Goal: Task Accomplishment & Management: Manage account settings

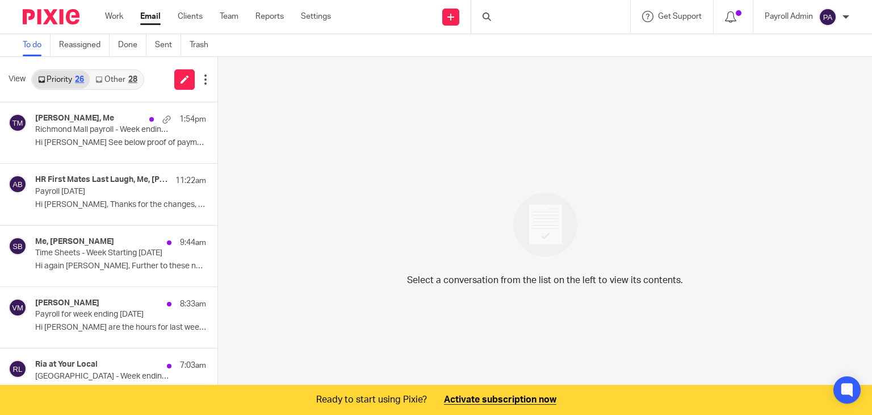
click at [95, 125] on p "Richmond Mall payroll - Week ending [DATE]" at bounding box center [103, 130] width 137 height 10
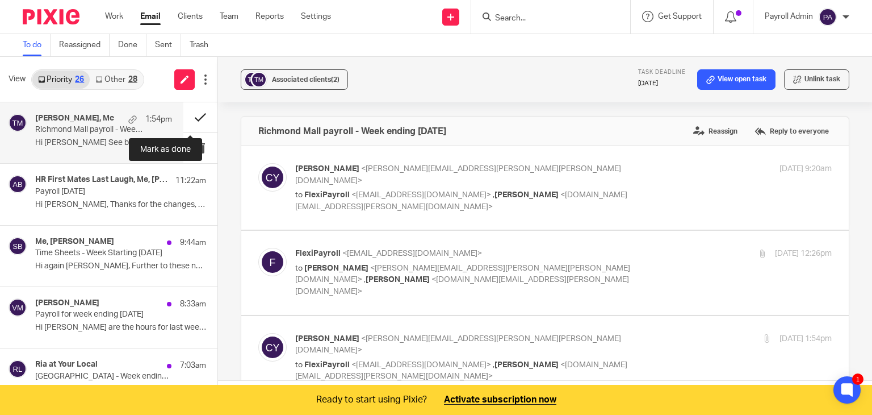
click at [189, 116] on button at bounding box center [200, 117] width 34 height 30
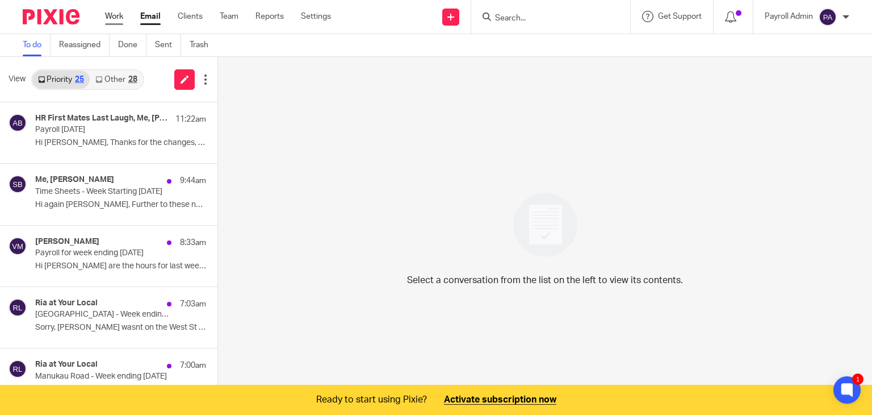
click at [120, 14] on link "Work" at bounding box center [114, 16] width 18 height 11
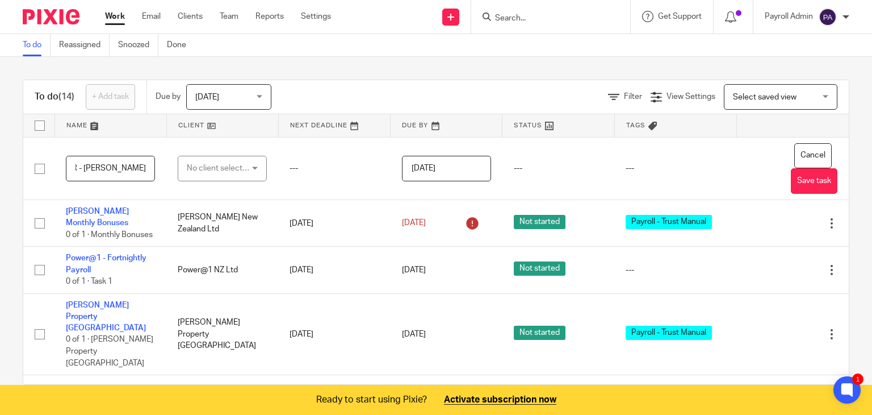
scroll to position [0, 45]
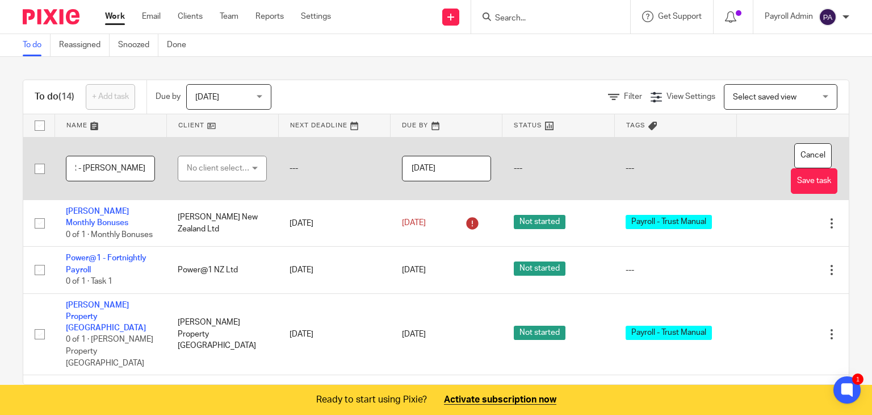
type input "CitationHR - [PERSON_NAME]"
click at [249, 169] on div "No client selected" at bounding box center [222, 169] width 89 height 26
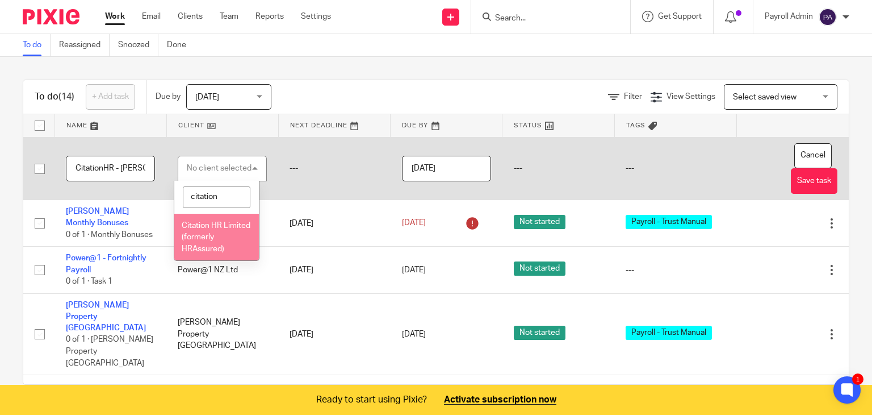
type input "citation"
click at [204, 239] on span "Citation HR Limited (formerly HRAssured)" at bounding box center [216, 236] width 69 height 31
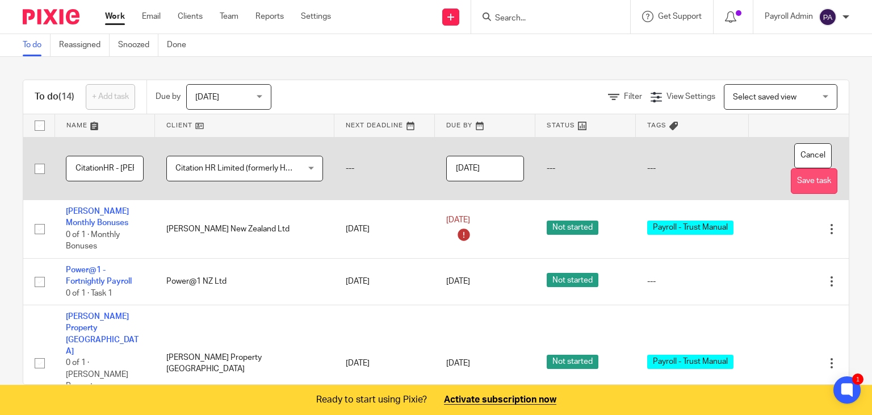
click at [805, 183] on button "Save task" at bounding box center [814, 181] width 47 height 26
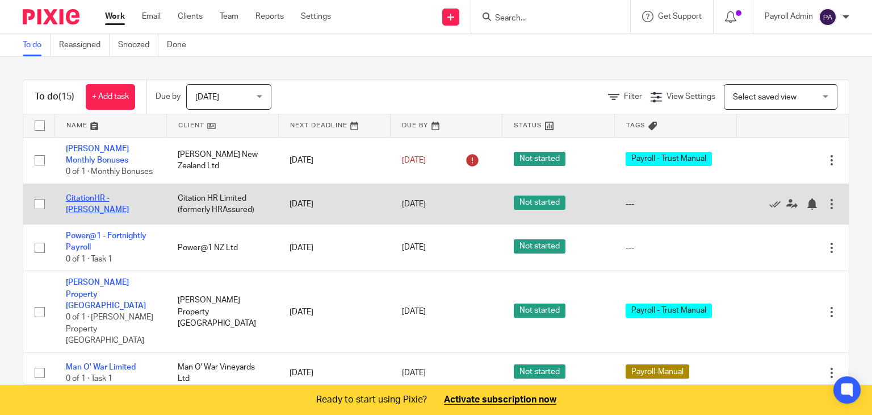
click at [91, 210] on link "CitationHR - [PERSON_NAME]" at bounding box center [97, 203] width 63 height 19
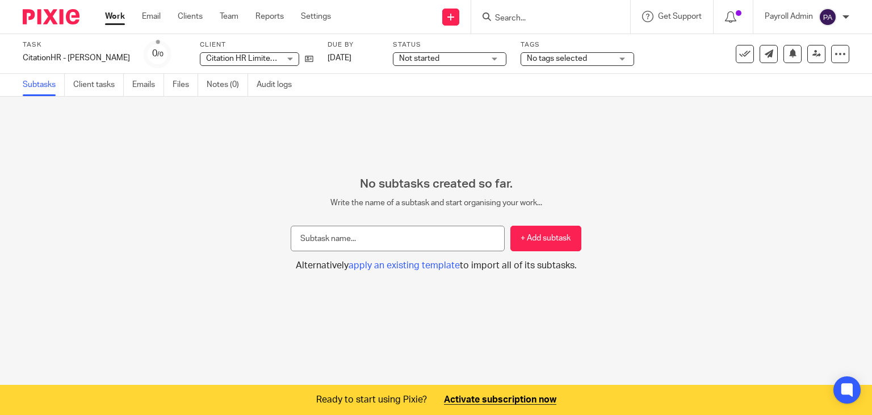
click at [330, 237] on input "text" at bounding box center [398, 238] width 214 height 26
type input "Samantha Butcher - Student Loan"
click at [532, 237] on button "+ Add subtask" at bounding box center [546, 238] width 71 height 26
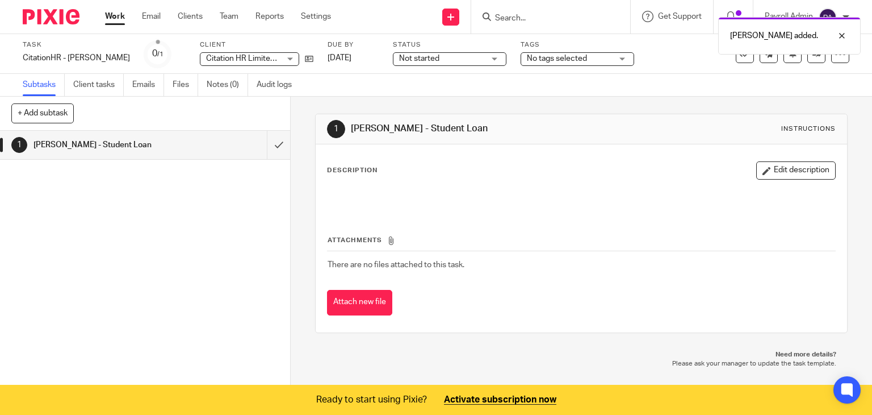
click at [763, 169] on icon "button" at bounding box center [767, 170] width 9 height 9
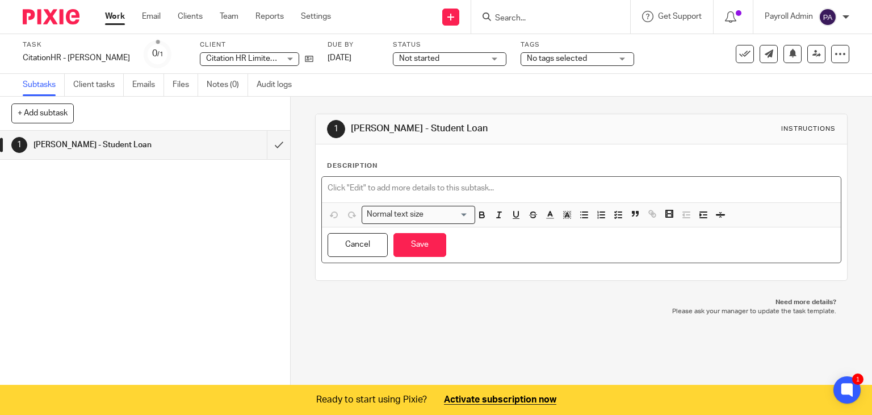
click at [387, 182] on p at bounding box center [582, 187] width 508 height 11
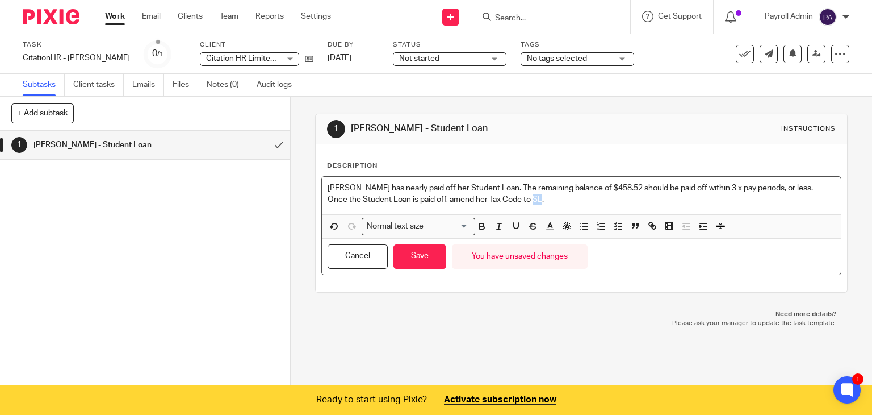
drag, startPoint x: 530, startPoint y: 199, endPoint x: 539, endPoint y: 198, distance: 9.1
click at [539, 198] on p "Once the Student Loan is paid off, amend her Tax Code to SL." at bounding box center [582, 199] width 508 height 11
click at [481, 225] on icon "button" at bounding box center [482, 226] width 10 height 10
click at [515, 228] on icon "button" at bounding box center [516, 226] width 10 height 10
click at [577, 205] on div "Samantha has nearly paid off her Student Loan. The remaining balance of $458.52…" at bounding box center [582, 195] width 520 height 37
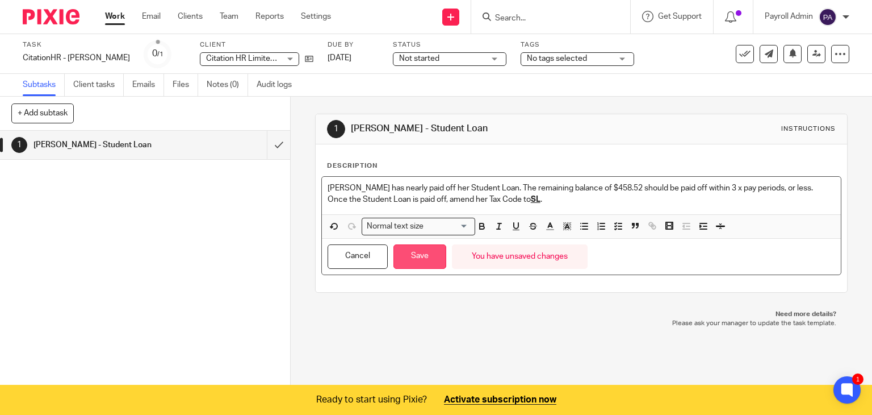
click at [414, 250] on button "Save" at bounding box center [420, 256] width 53 height 24
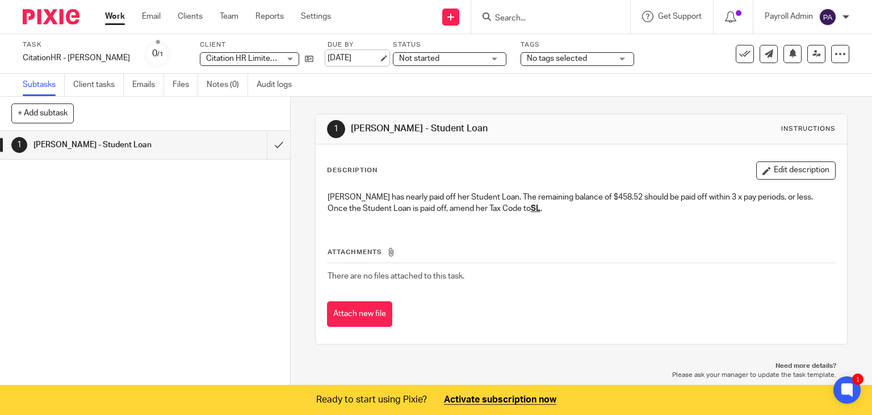
click at [379, 57] on link "[DATE]" at bounding box center [353, 58] width 51 height 12
click at [145, 15] on link "Email" at bounding box center [151, 16] width 19 height 11
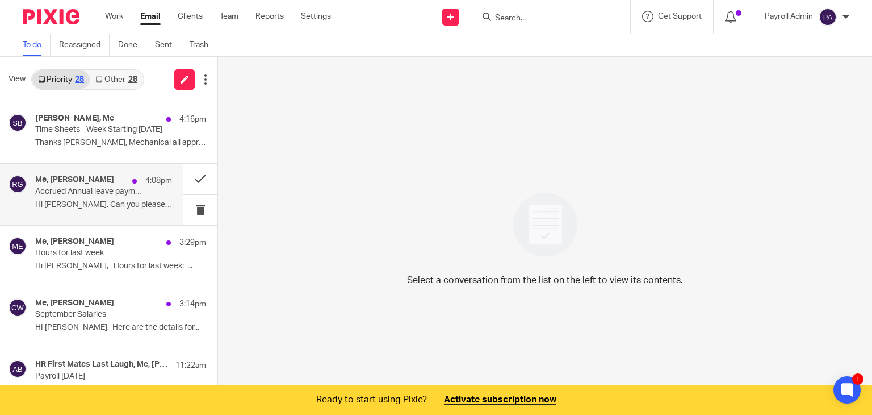
click at [82, 194] on p "Accrued Annual leave payments for Employees" at bounding box center [90, 192] width 110 height 10
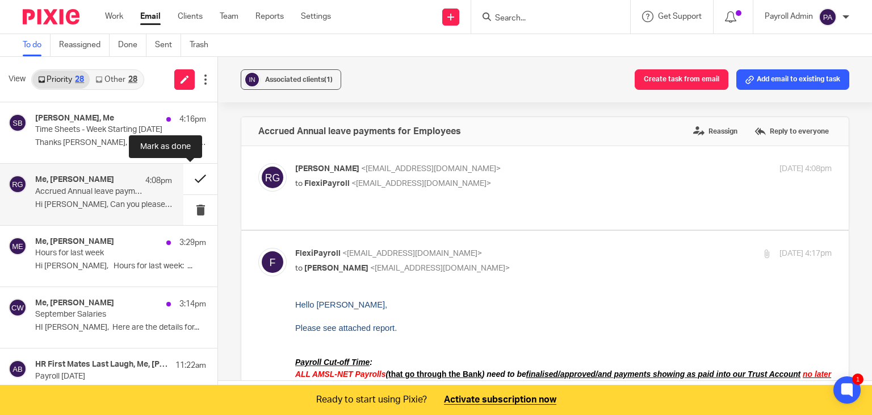
click at [186, 179] on button at bounding box center [200, 179] width 34 height 30
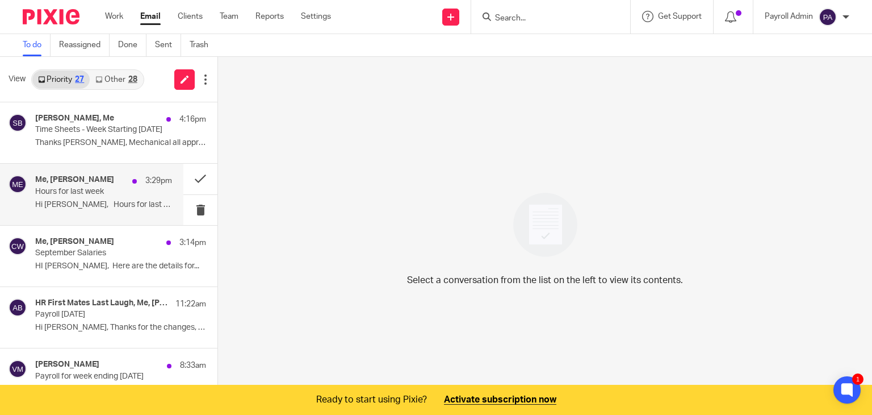
click at [53, 195] on p "Hours for last week" at bounding box center [90, 192] width 110 height 10
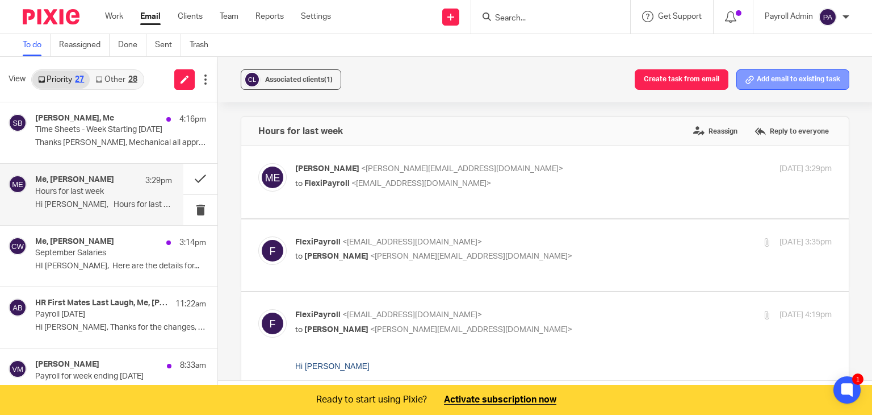
click at [794, 83] on button "Add email to existing task" at bounding box center [793, 79] width 113 height 20
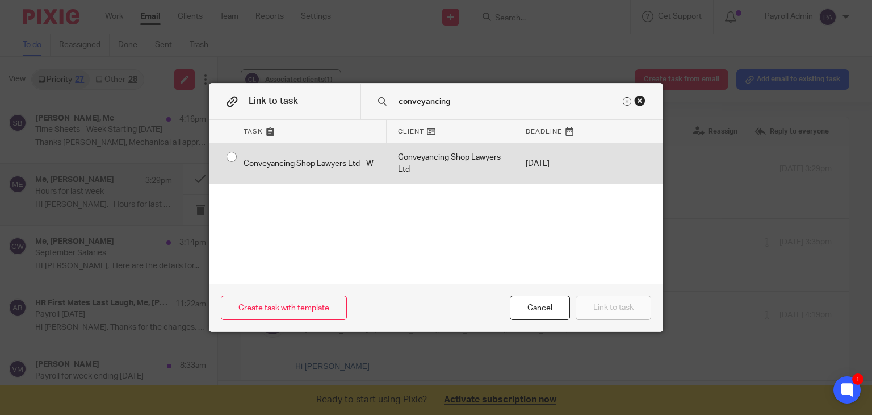
type input "conveyancing"
click at [224, 154] on input "radio" at bounding box center [232, 157] width 22 height 22
radio input "false"
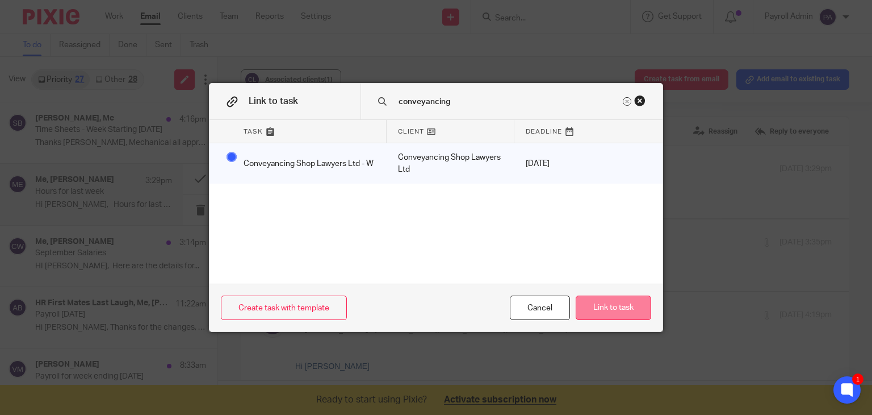
click at [616, 307] on button "Link to task" at bounding box center [614, 307] width 76 height 24
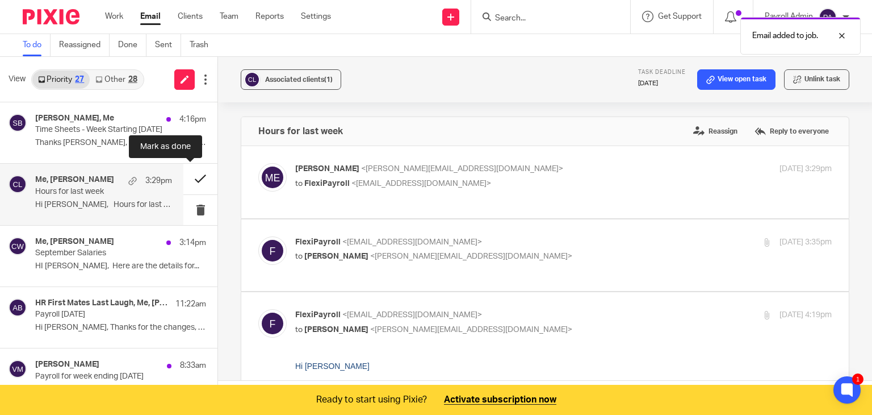
click at [187, 177] on button at bounding box center [200, 179] width 34 height 30
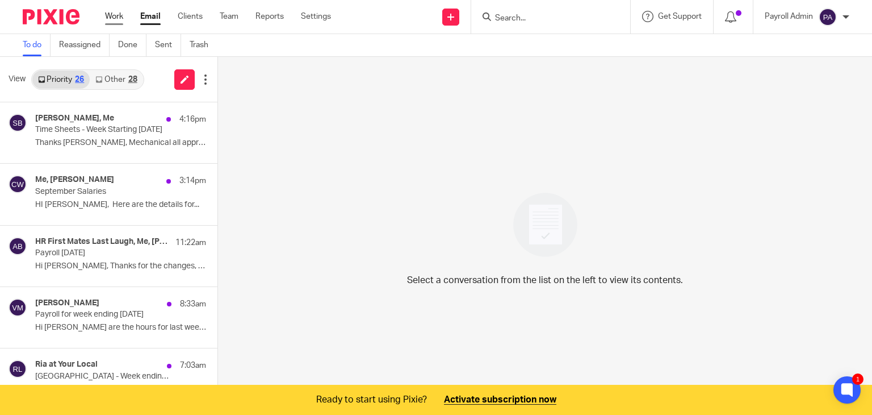
click at [117, 16] on link "Work" at bounding box center [114, 16] width 18 height 11
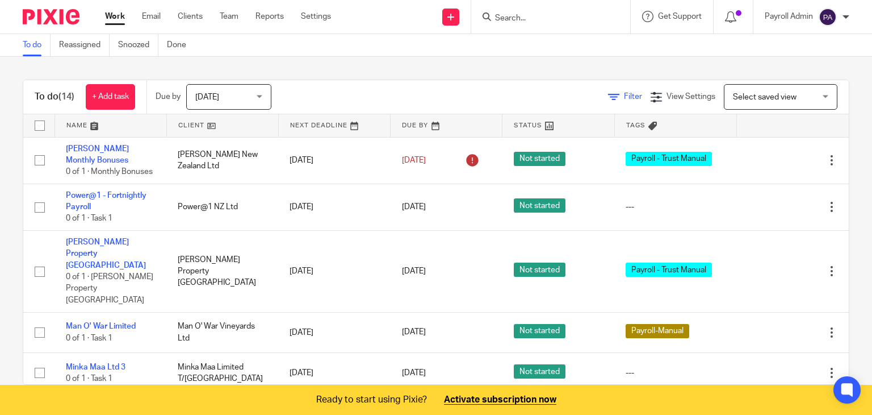
click at [624, 94] on span "Filter" at bounding box center [633, 97] width 18 height 8
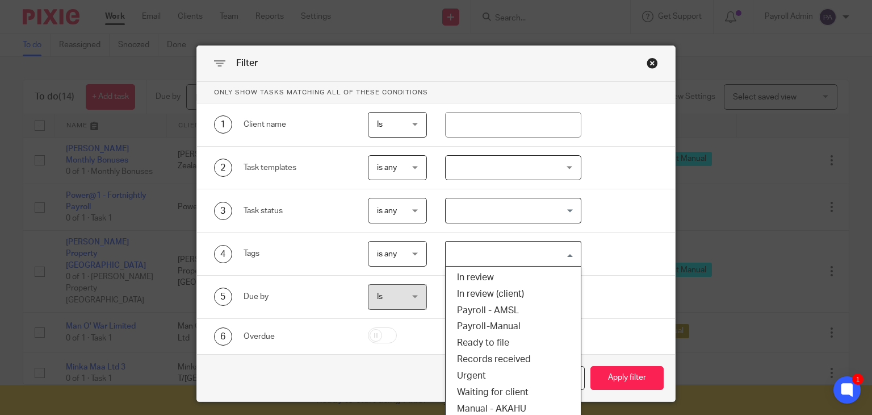
click at [564, 253] on input "Search for option" at bounding box center [511, 254] width 128 height 20
click at [516, 309] on li "Payroll - AMSL" at bounding box center [513, 310] width 135 height 16
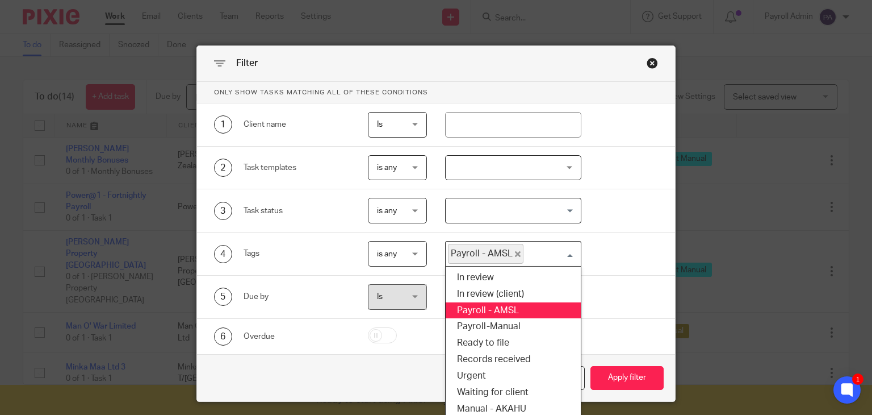
click at [567, 253] on input "Search for option" at bounding box center [550, 254] width 50 height 20
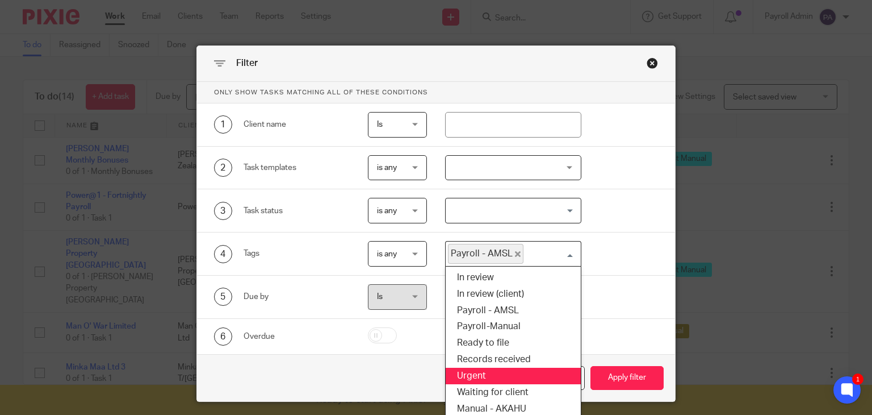
scroll to position [37, 0]
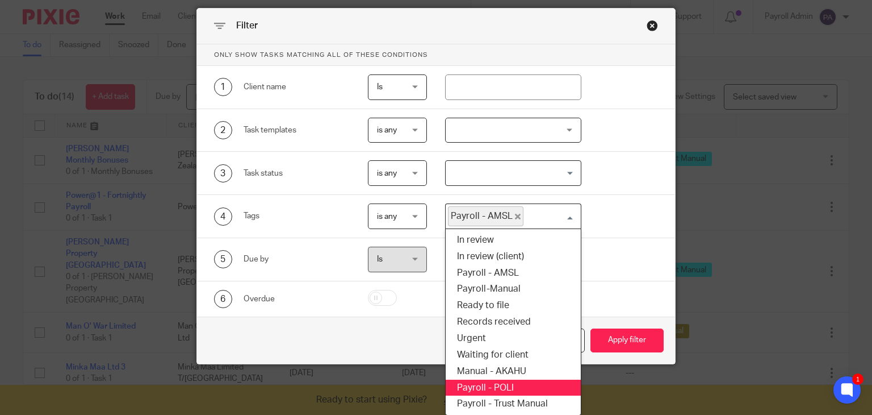
click at [509, 386] on li "Payroll - POLI" at bounding box center [513, 387] width 135 height 16
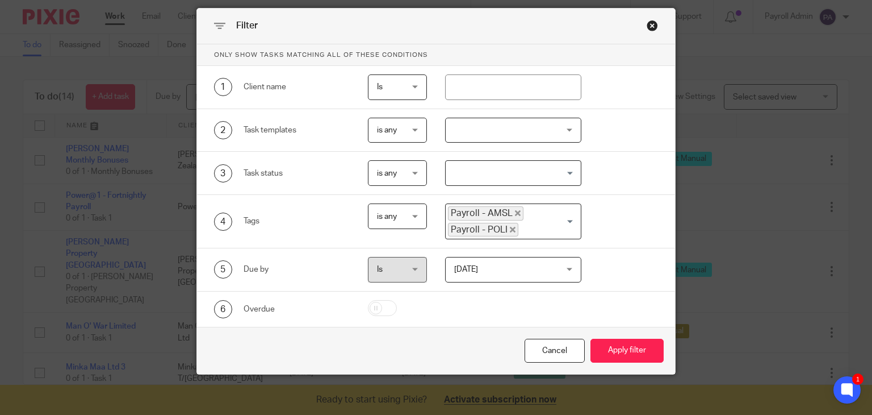
click at [570, 218] on div "Payroll - AMSL Payroll - POLI" at bounding box center [511, 220] width 130 height 32
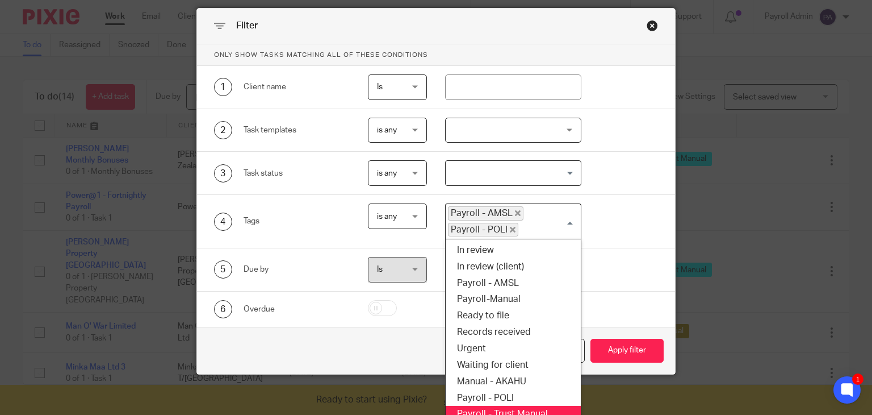
click at [509, 409] on li "Payroll - Trust Manual" at bounding box center [513, 413] width 135 height 16
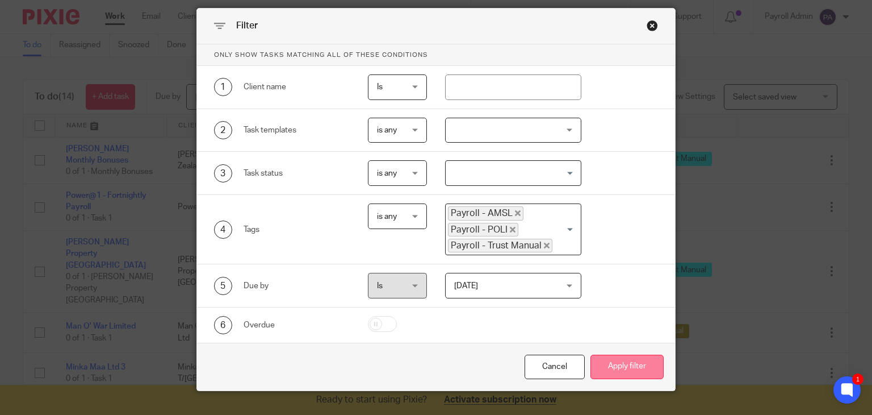
click at [624, 366] on button "Apply filter" at bounding box center [627, 366] width 73 height 24
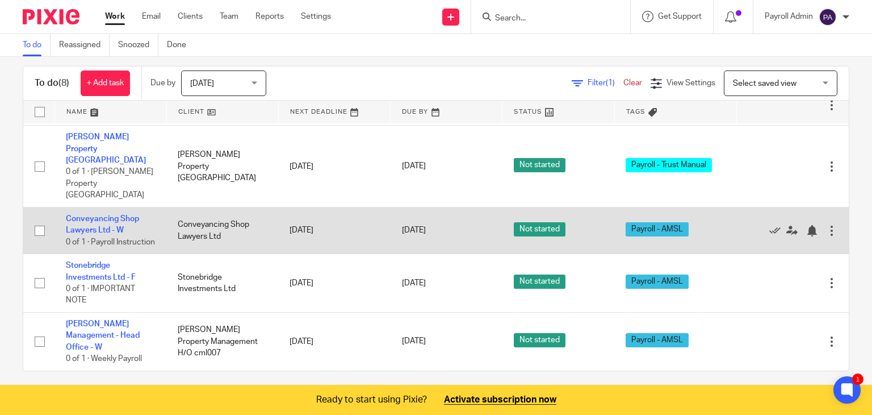
scroll to position [20, 0]
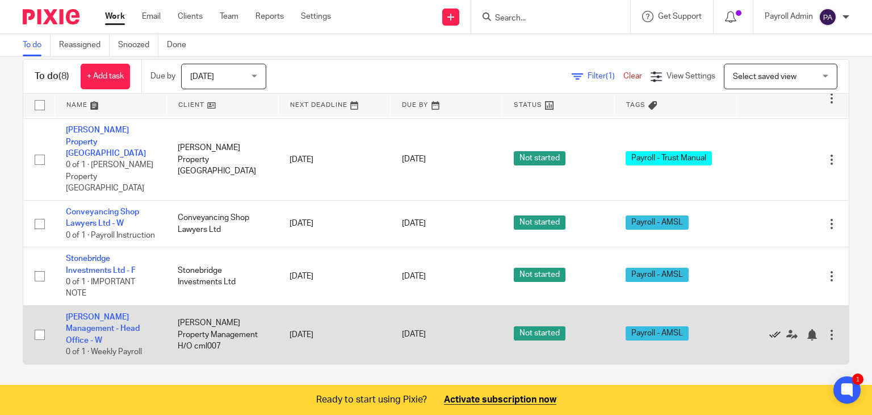
click at [769, 340] on icon at bounding box center [774, 334] width 11 height 11
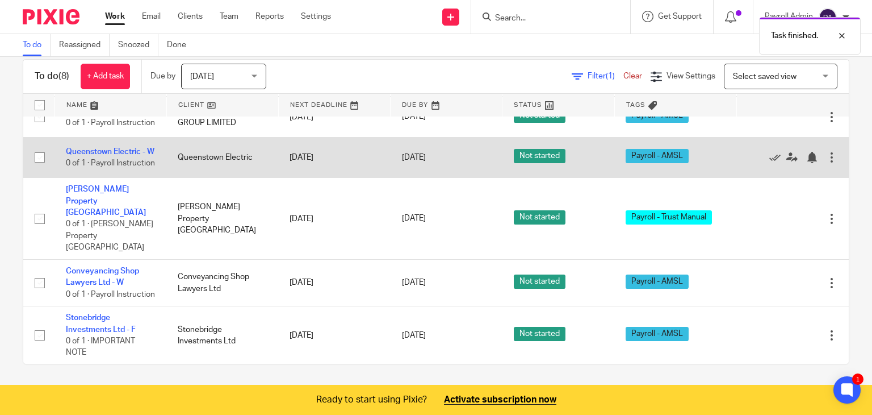
scroll to position [152, 0]
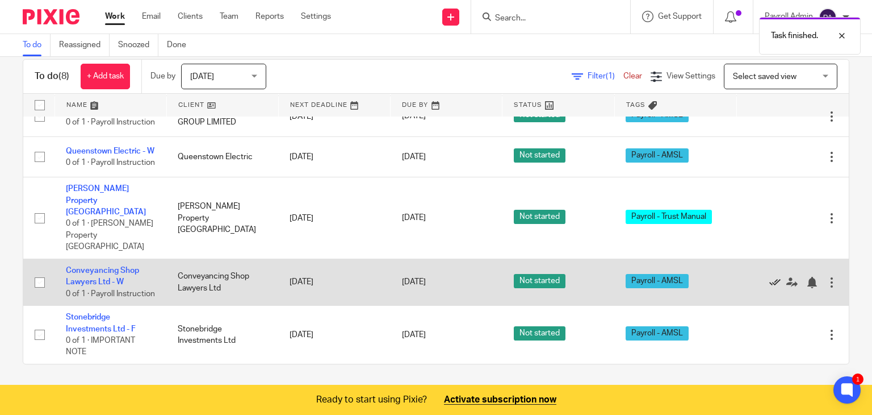
click at [769, 277] on icon at bounding box center [774, 282] width 11 height 11
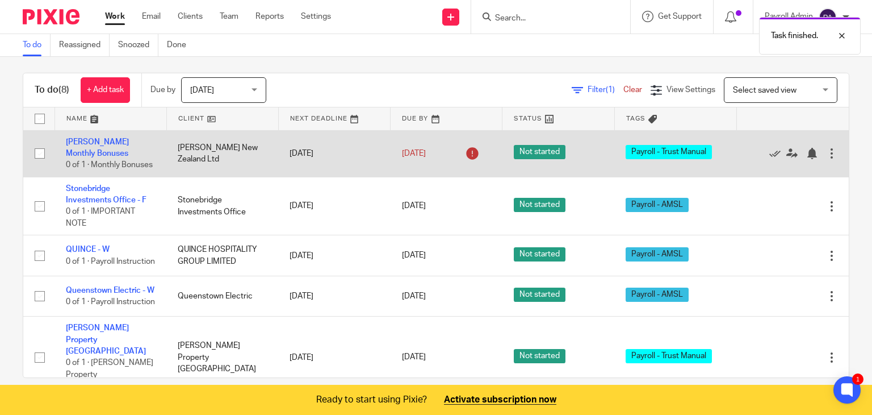
scroll to position [0, 0]
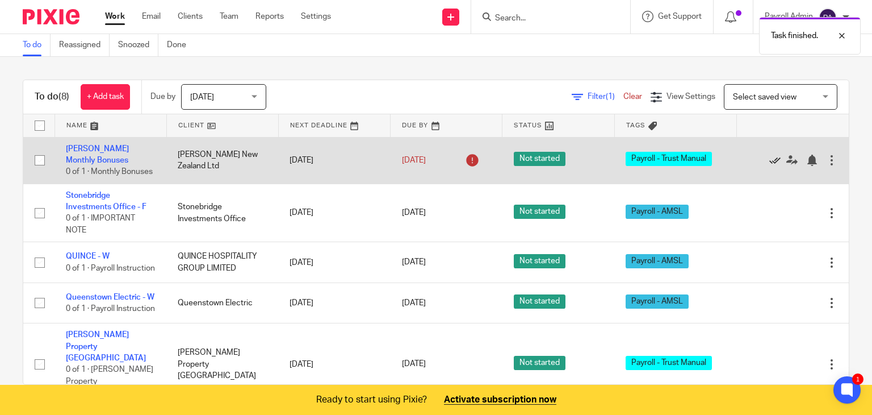
click at [769, 164] on icon at bounding box center [774, 159] width 11 height 11
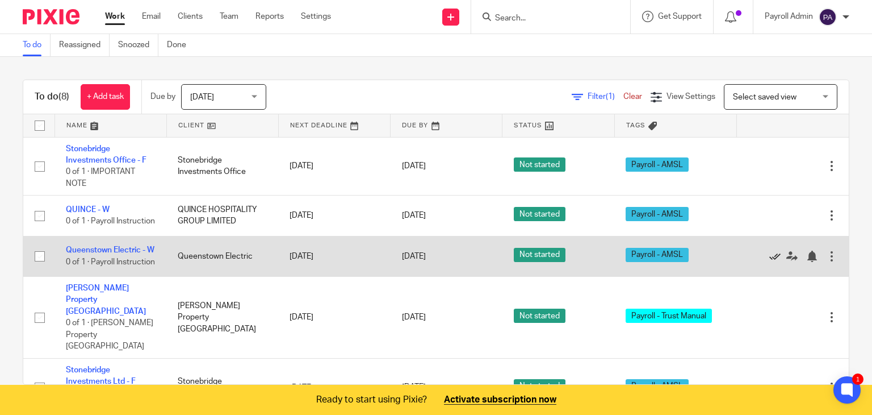
click at [769, 262] on icon at bounding box center [774, 255] width 11 height 11
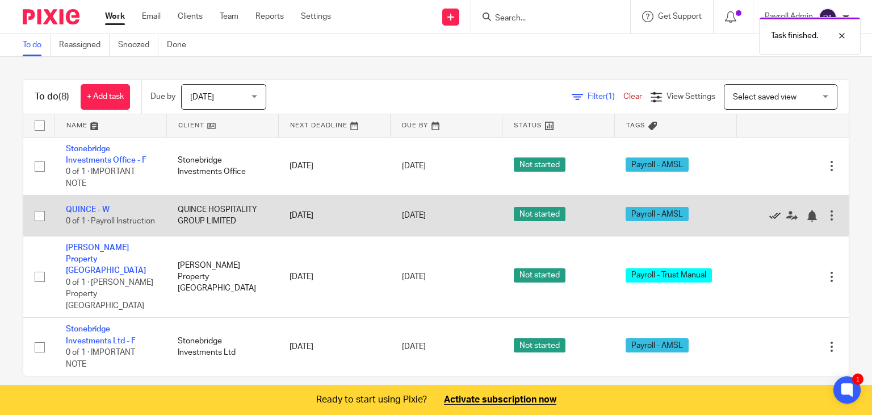
click at [769, 216] on icon at bounding box center [774, 215] width 11 height 11
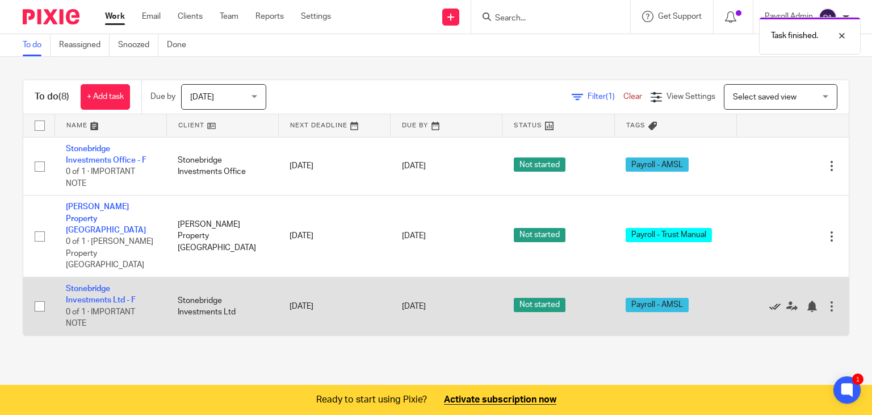
click at [769, 300] on icon at bounding box center [774, 305] width 11 height 11
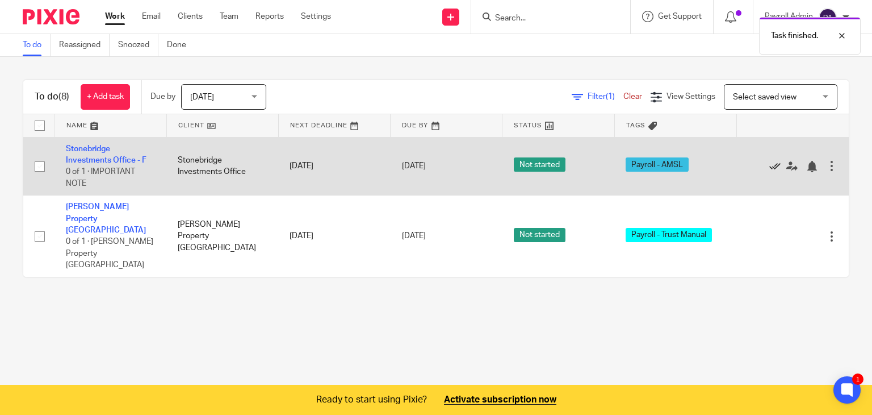
click at [769, 164] on icon at bounding box center [774, 166] width 11 height 11
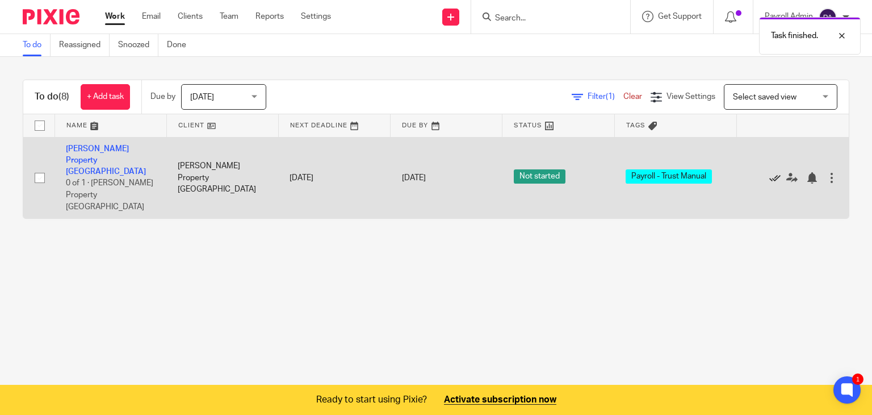
click at [769, 172] on icon at bounding box center [774, 177] width 11 height 11
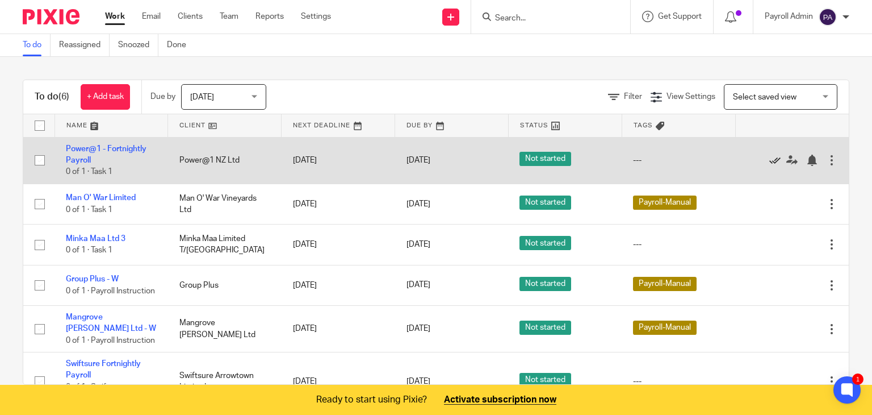
click at [769, 157] on icon at bounding box center [774, 159] width 11 height 11
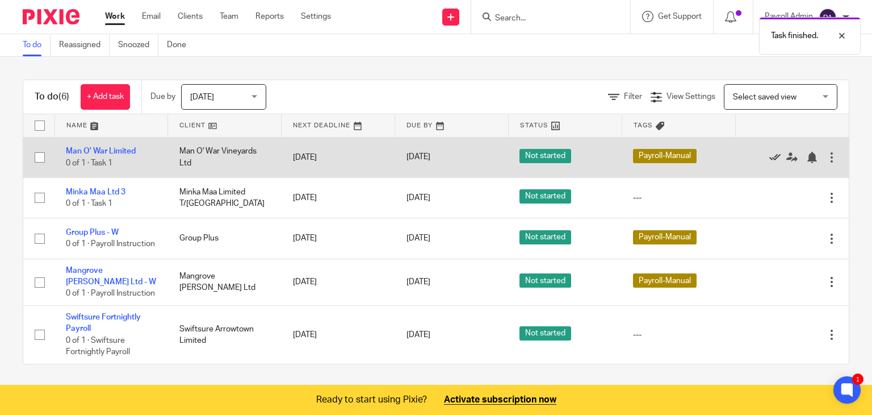
click at [769, 152] on icon at bounding box center [774, 157] width 11 height 11
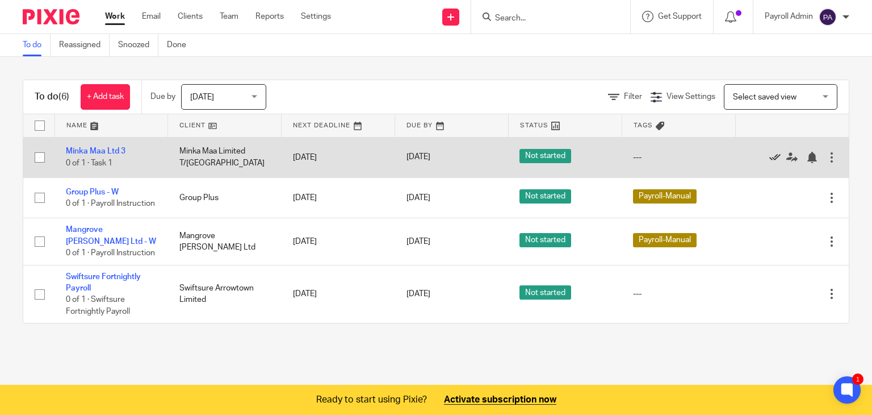
click at [769, 154] on icon at bounding box center [774, 157] width 11 height 11
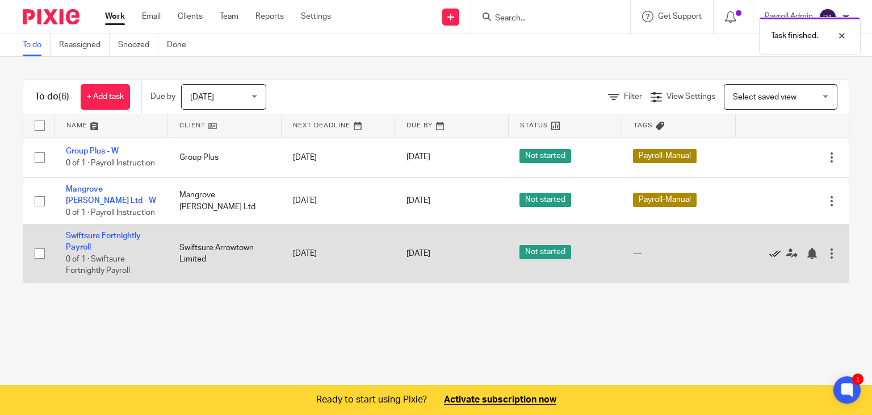
click at [769, 259] on icon at bounding box center [774, 253] width 11 height 11
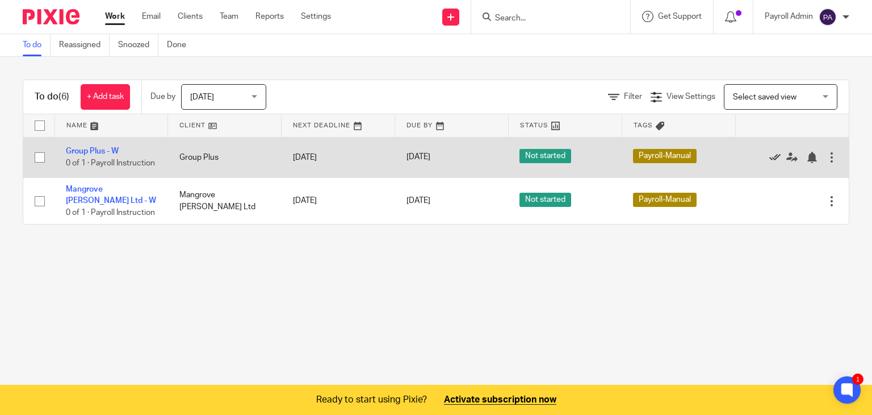
click at [769, 158] on icon at bounding box center [774, 157] width 11 height 11
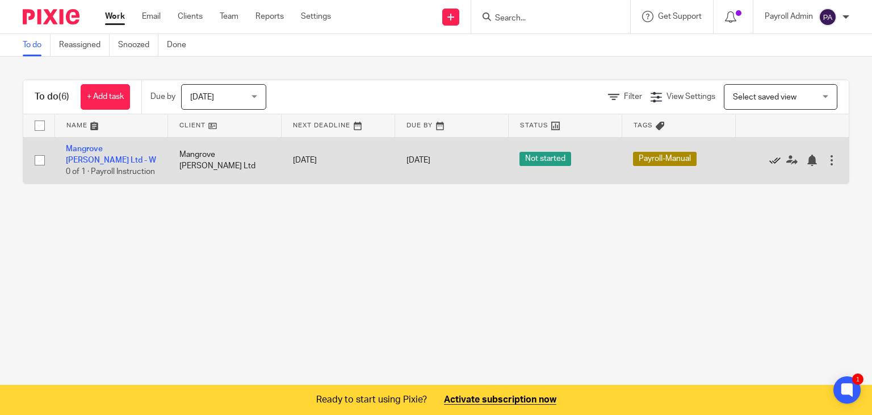
click at [769, 163] on icon at bounding box center [774, 159] width 11 height 11
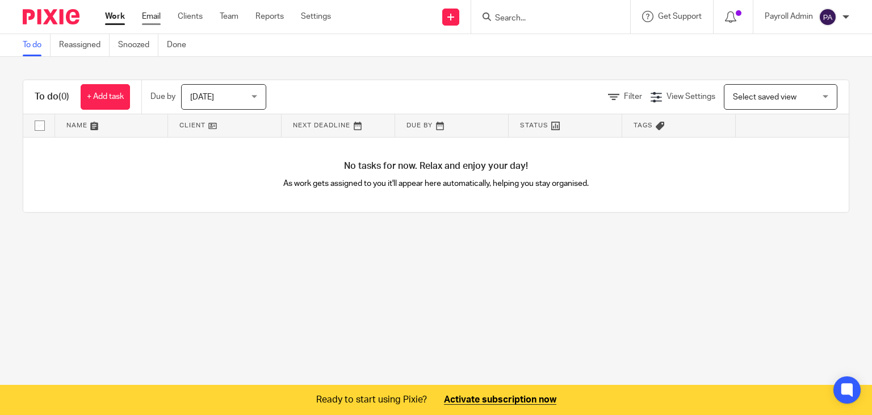
click at [153, 20] on link "Email" at bounding box center [151, 16] width 19 height 11
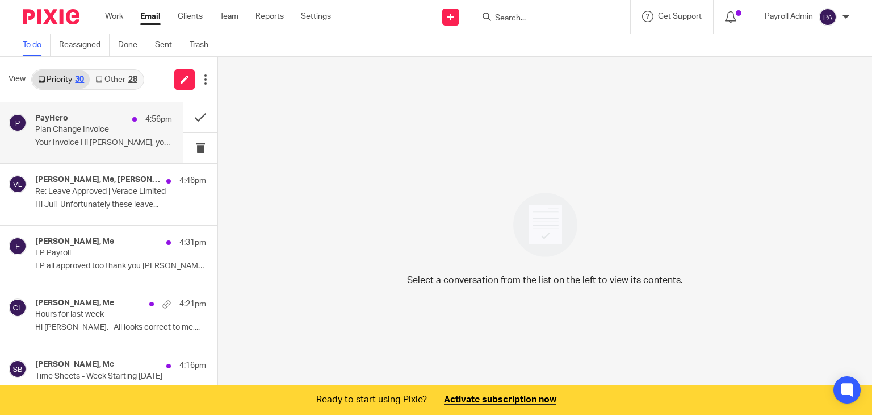
click at [77, 137] on div "PayHero 4:56pm Plan Change Invoice Your Invoice Hi [PERSON_NAME], you’ve switch…" at bounding box center [103, 133] width 137 height 38
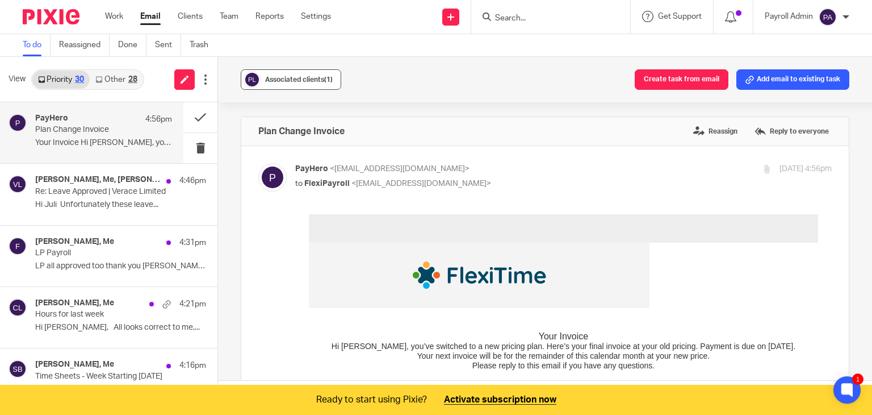
click at [296, 82] on span "Associated clients (1)" at bounding box center [299, 79] width 68 height 7
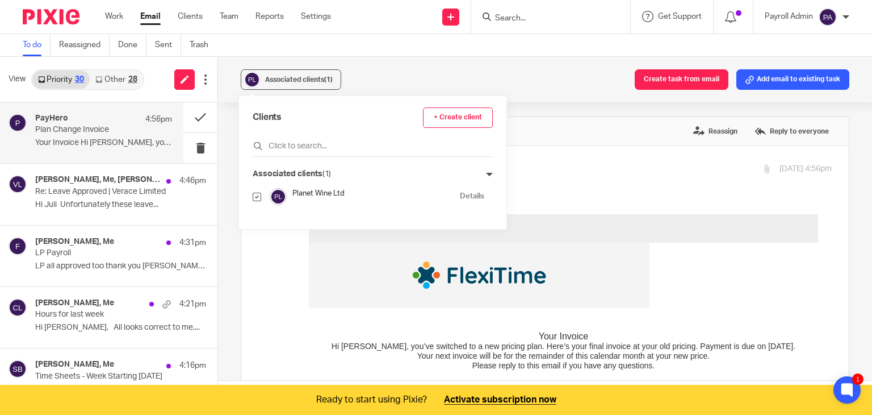
click at [260, 194] on input "checkbox" at bounding box center [257, 197] width 9 height 9
checkbox input "false"
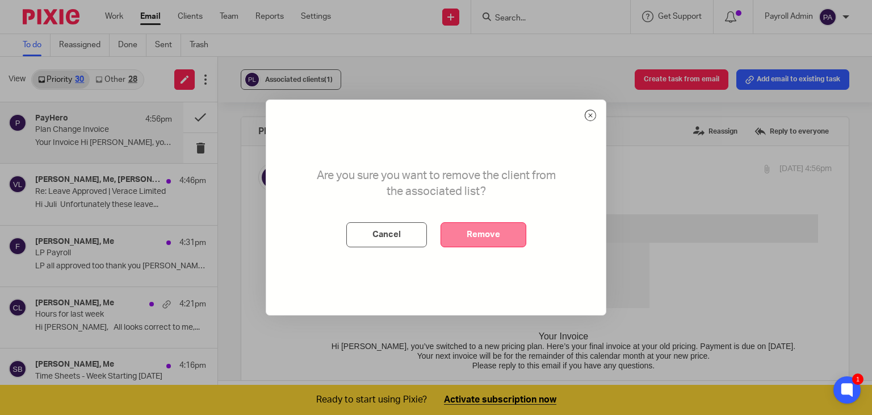
click at [502, 242] on button "Remove" at bounding box center [484, 234] width 86 height 25
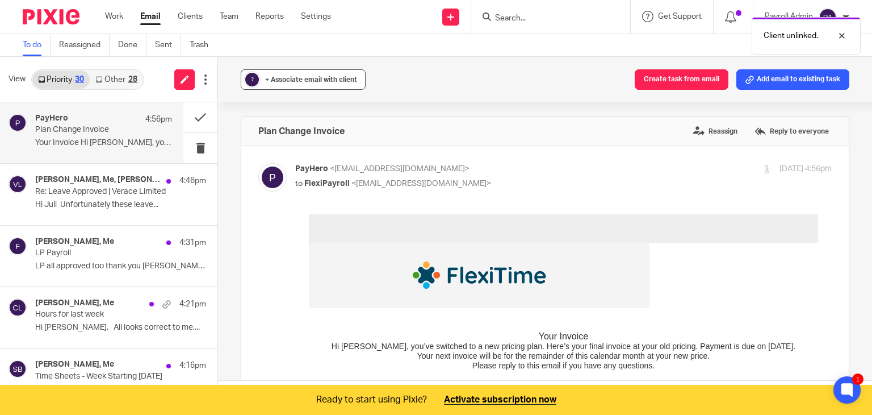
click at [308, 78] on span "+ Associate email with client" at bounding box center [311, 79] width 92 height 7
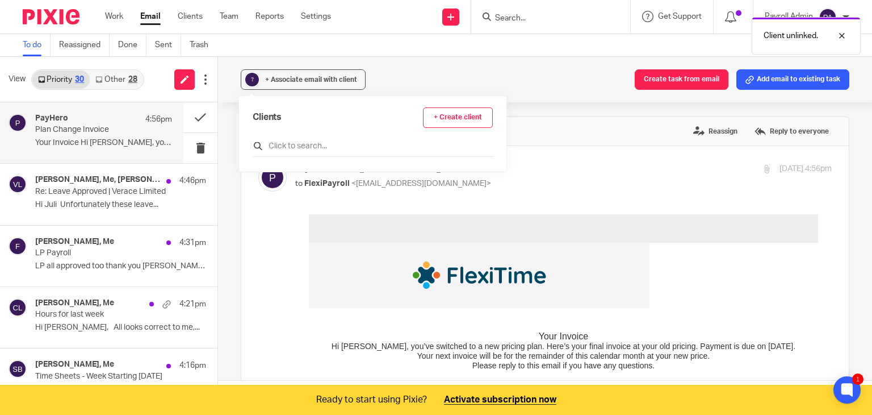
click at [307, 141] on input "text" at bounding box center [373, 145] width 240 height 11
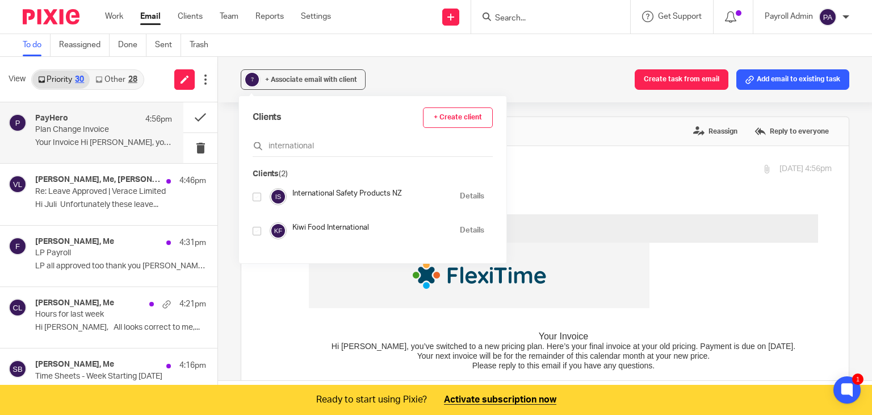
type input "international"
click at [253, 195] on input "checkbox" at bounding box center [257, 197] width 9 height 9
checkbox input "true"
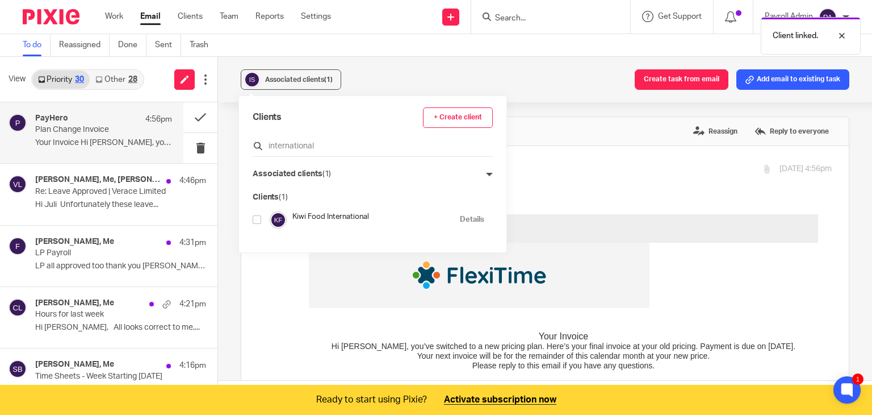
drag, startPoint x: 329, startPoint y: 152, endPoint x: 255, endPoint y: 141, distance: 74.6
click at [255, 141] on div "international" at bounding box center [373, 148] width 240 height 18
click at [320, 143] on input "international" at bounding box center [373, 145] width 240 height 11
type input "i"
type input "cloud"
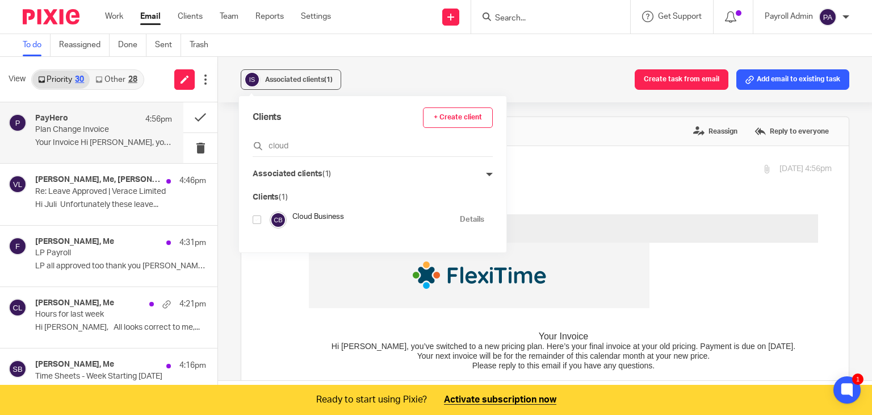
click at [253, 219] on input "checkbox" at bounding box center [257, 219] width 9 height 9
checkbox input "true"
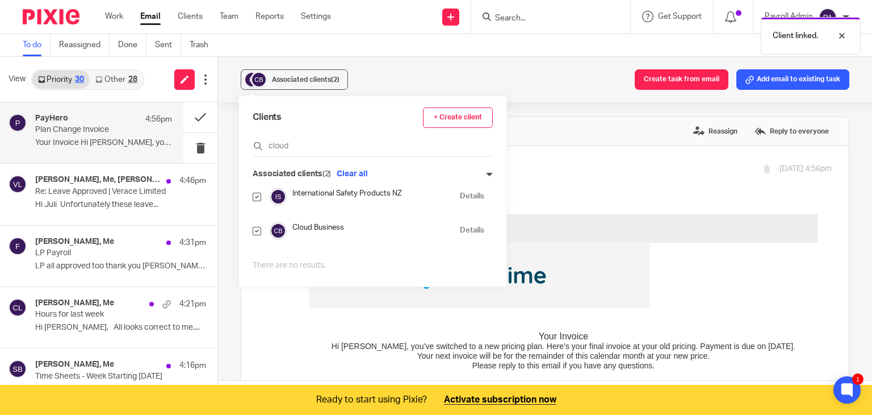
drag, startPoint x: 301, startPoint y: 141, endPoint x: 220, endPoint y: 149, distance: 81.6
click at [220, 149] on div "View Priority 30 Other 28 PayHero 4:56pm Plan Change Invoice Your Invoice Hi Br…" at bounding box center [436, 236] width 872 height 358
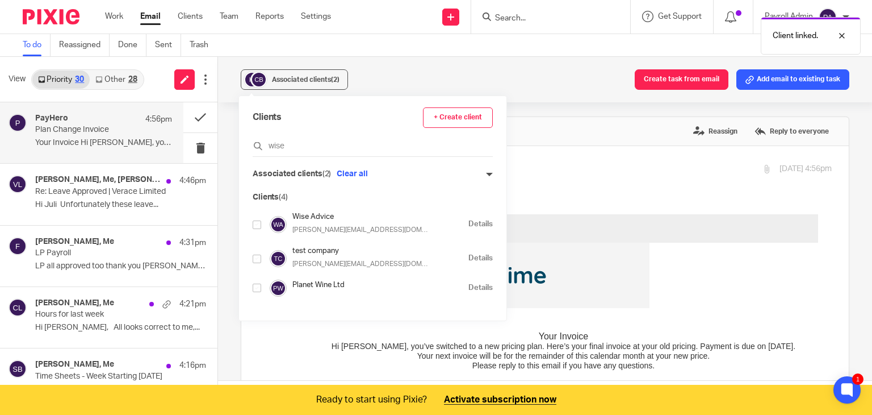
type input "wise"
click at [257, 221] on input "checkbox" at bounding box center [257, 224] width 9 height 9
checkbox input "true"
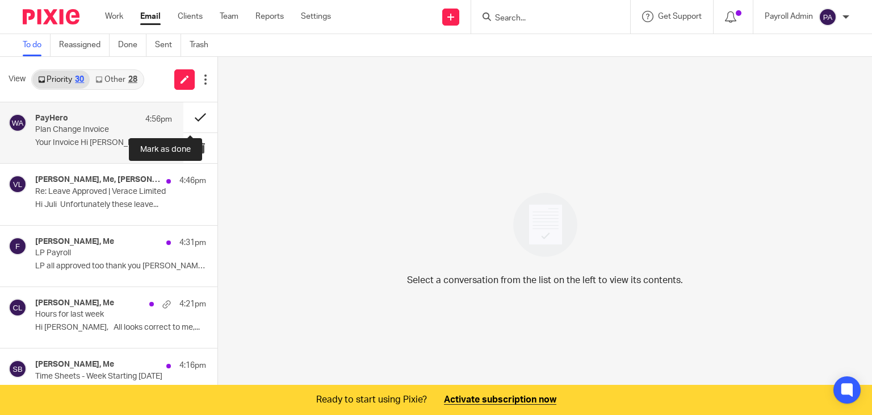
click at [186, 115] on button at bounding box center [200, 117] width 34 height 30
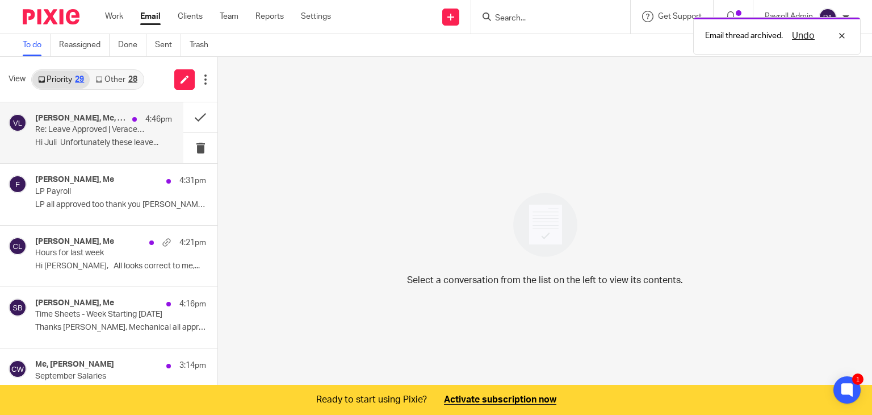
click at [83, 134] on p "Re: Leave Approved | Verace Limited" at bounding box center [90, 130] width 110 height 10
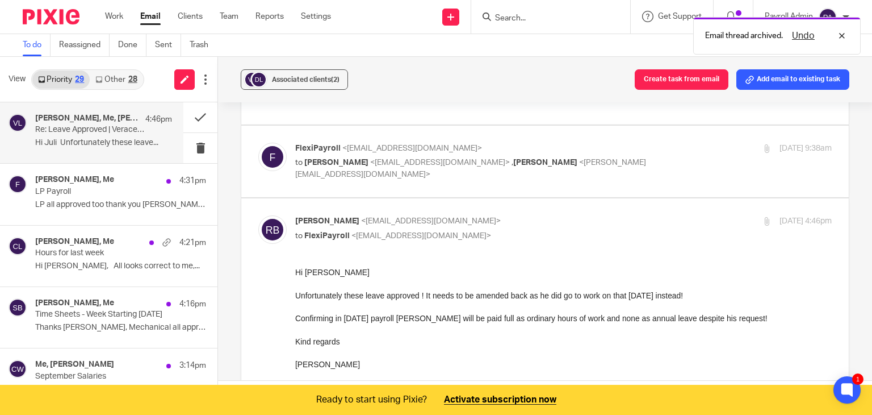
scroll to position [114, 0]
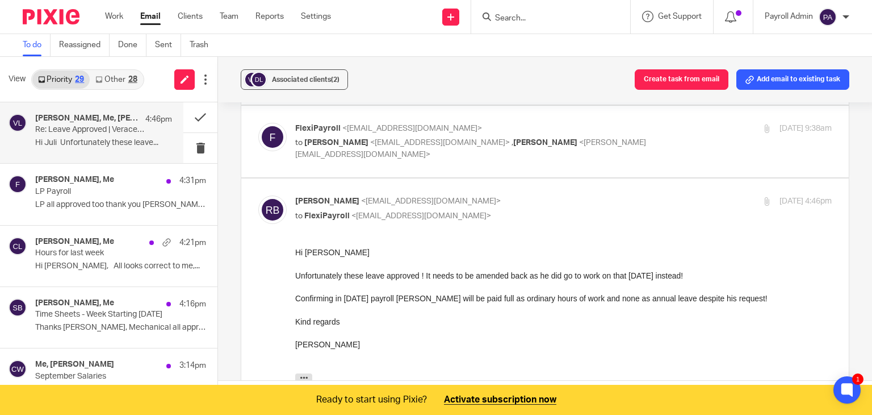
click at [422, 154] on div "FlexiPayroll <[EMAIL_ADDRESS][DOMAIN_NAME]> to [PERSON_NAME] <[EMAIL_ADDRESS][D…" at bounding box center [545, 142] width 574 height 38
click at [631, 144] on p "to [PERSON_NAME] <[EMAIL_ADDRESS][DOMAIN_NAME]> , [PERSON_NAME] <[PERSON_NAME][…" at bounding box center [474, 148] width 358 height 23
checkbox input "true"
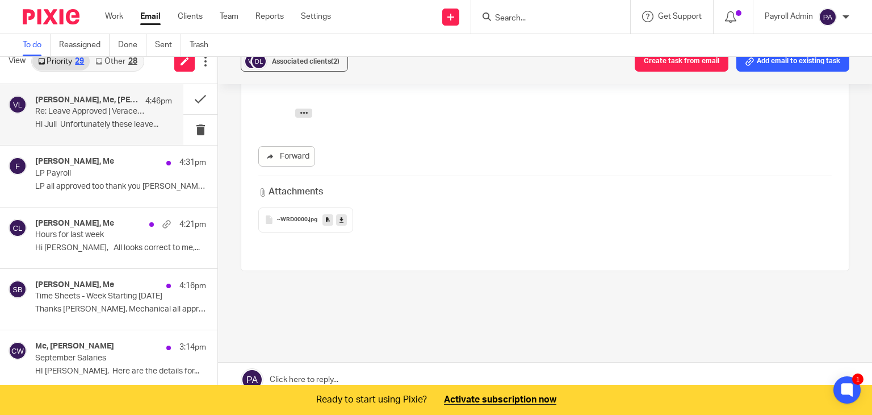
scroll to position [28, 0]
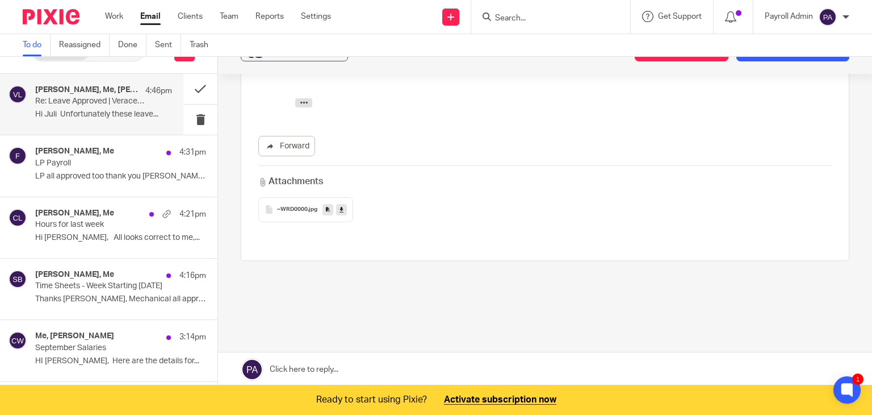
click at [355, 366] on link at bounding box center [545, 369] width 654 height 34
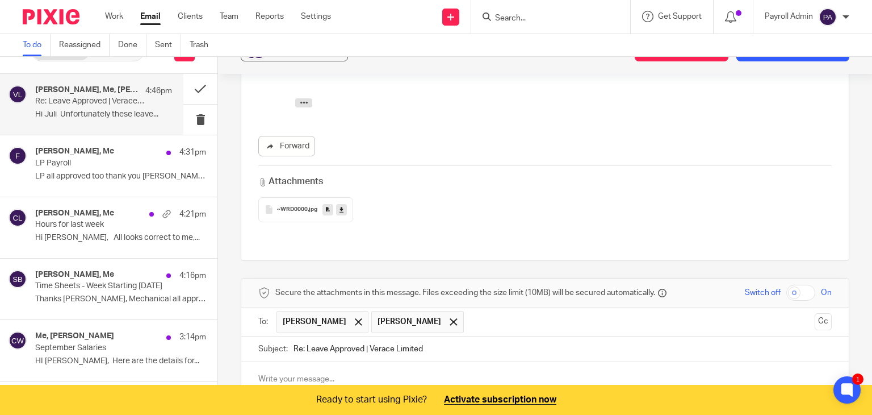
scroll to position [1063, 0]
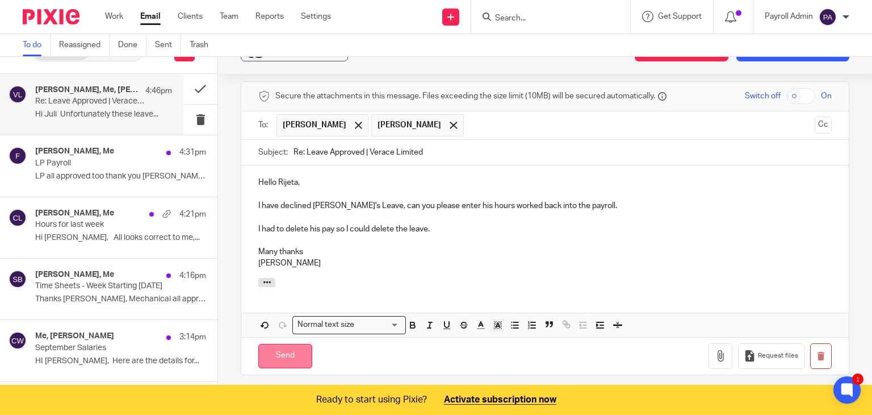
click at [290, 344] on input "Send" at bounding box center [285, 356] width 54 height 24
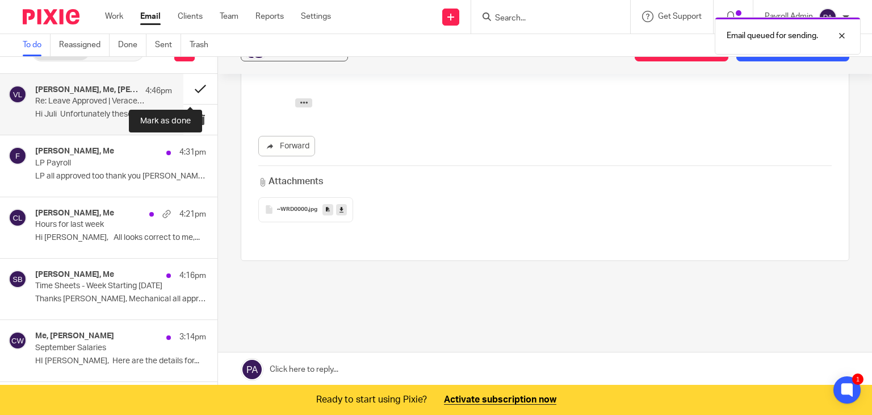
click at [186, 85] on button at bounding box center [200, 89] width 34 height 30
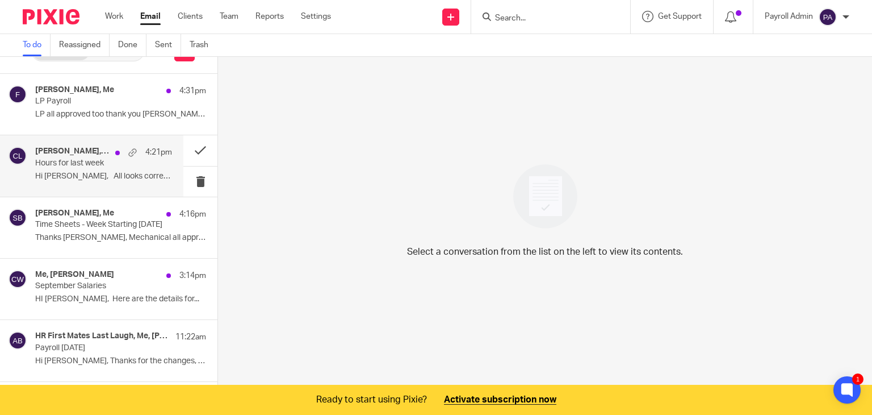
click at [66, 170] on div "[PERSON_NAME], Me 4:21pm Hours for last week Hi [PERSON_NAME], All looks correc…" at bounding box center [103, 166] width 137 height 38
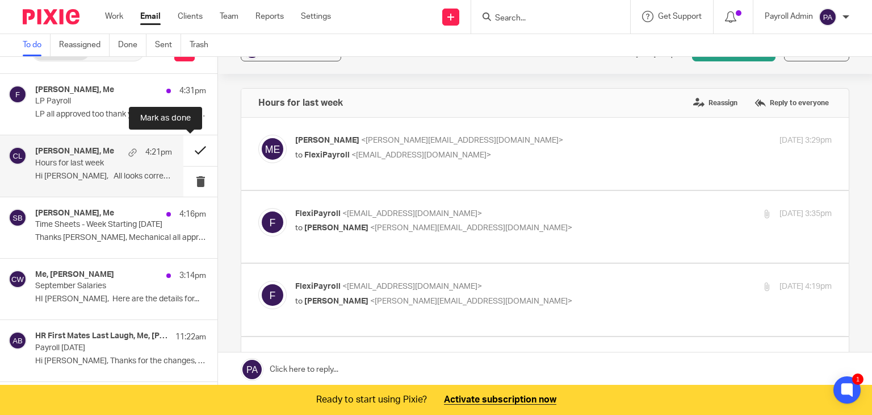
scroll to position [0, 0]
click at [192, 149] on button at bounding box center [200, 150] width 34 height 30
